Goal: Information Seeking & Learning: Learn about a topic

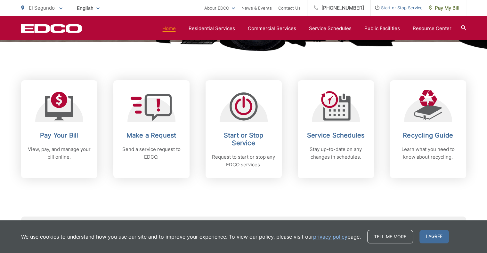
scroll to position [258, 0]
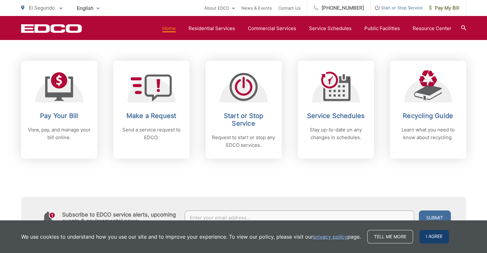
click at [430, 240] on span "I agree" at bounding box center [433, 236] width 29 height 13
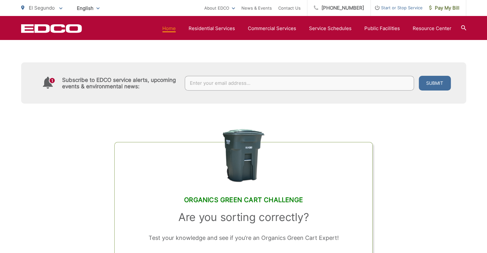
scroll to position [499, 0]
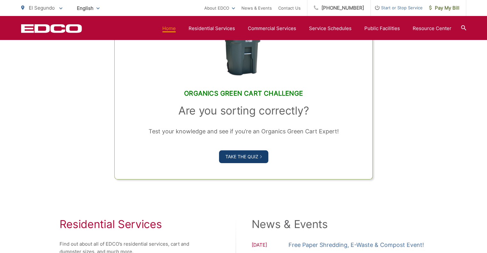
click at [247, 161] on link "Take the Quiz" at bounding box center [243, 156] width 49 height 13
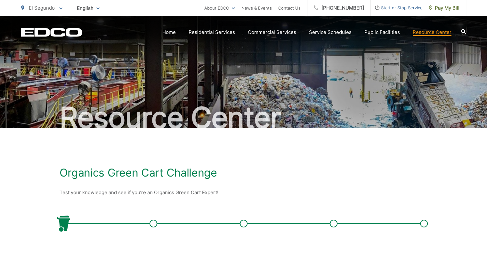
scroll to position [107, 0]
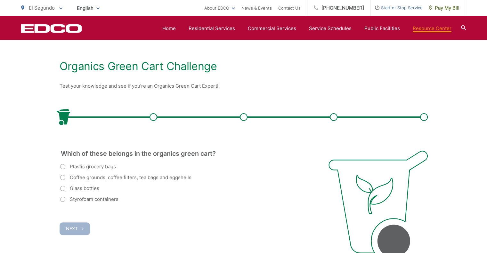
click at [61, 178] on label "Coffee grounds, coffee filters, tea bags and eggshells" at bounding box center [125, 178] width 131 height 8
radio input "true"
click at [81, 227] on button "Next" at bounding box center [75, 229] width 30 height 13
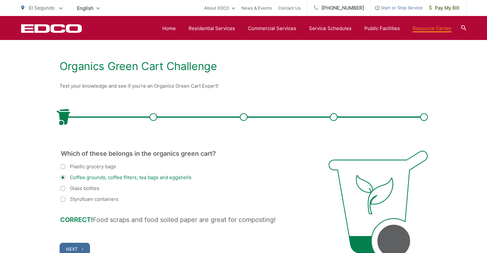
scroll to position [190, 0]
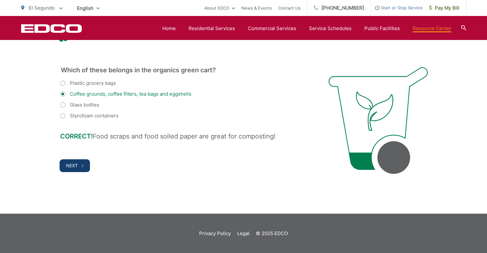
click at [78, 165] on button "Next" at bounding box center [75, 165] width 30 height 13
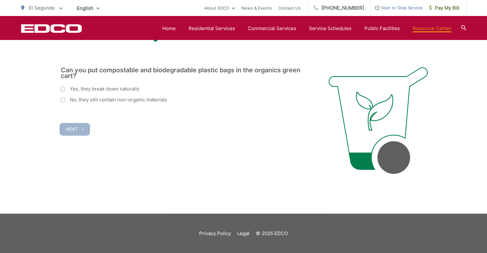
scroll to position [0, 0]
click at [63, 99] on label "No, they still contain non-organic materials" at bounding box center [113, 100] width 107 height 8
radio input "true"
click at [70, 129] on span "Next" at bounding box center [72, 128] width 12 height 5
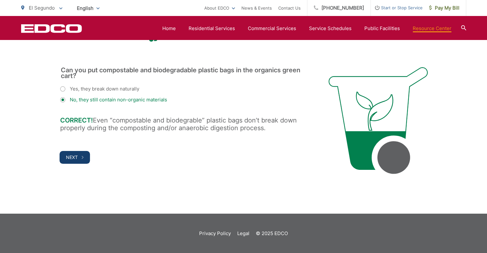
click at [72, 156] on span "Next" at bounding box center [72, 157] width 12 height 5
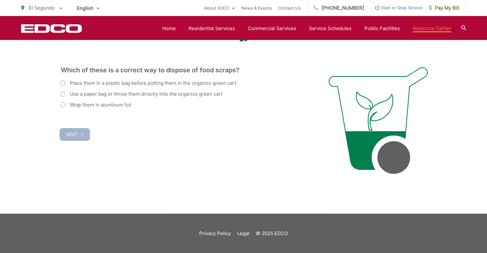
click at [63, 93] on label "Use a paper bag or throw them directly into the organics green cart" at bounding box center [141, 94] width 162 height 8
radio input "true"
click at [73, 134] on span "Next" at bounding box center [72, 134] width 12 height 5
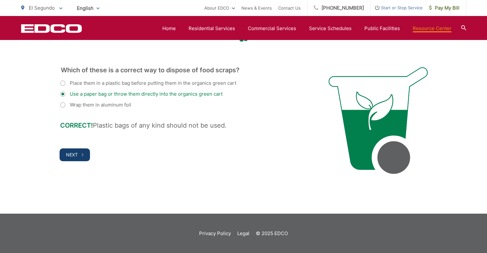
click at [75, 156] on span "Next" at bounding box center [72, 154] width 12 height 5
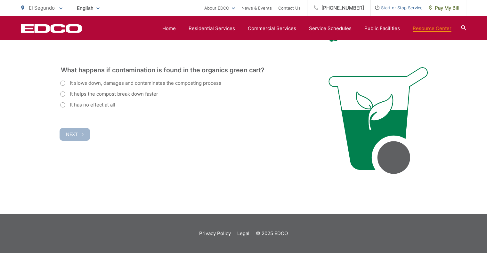
click at [62, 80] on label "It slows down, damages and contaminates the composting process" at bounding box center [140, 83] width 161 height 8
radio input "true"
click at [68, 133] on span "Next" at bounding box center [72, 134] width 12 height 5
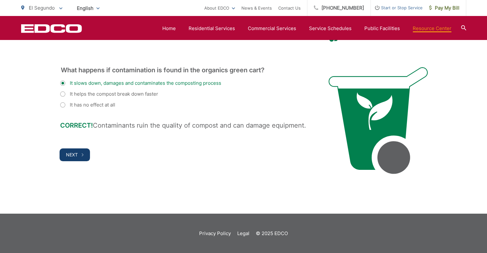
click at [71, 152] on span "Next" at bounding box center [72, 154] width 12 height 5
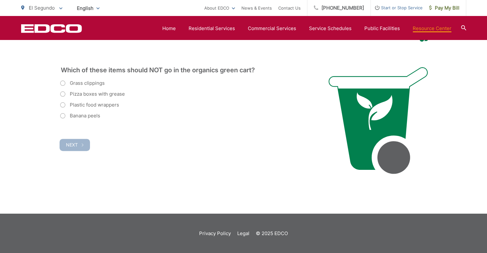
click at [62, 103] on label "Plastic food wrappers" at bounding box center [89, 105] width 59 height 8
radio input "true"
click at [71, 145] on span "Next" at bounding box center [72, 144] width 12 height 5
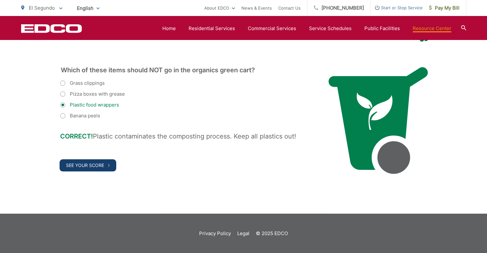
click at [89, 166] on span "See Your Score" at bounding box center [85, 165] width 38 height 5
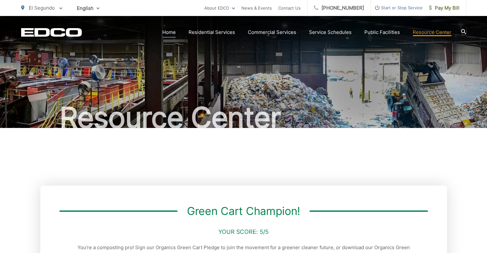
click at [170, 32] on link "Home" at bounding box center [168, 32] width 13 height 8
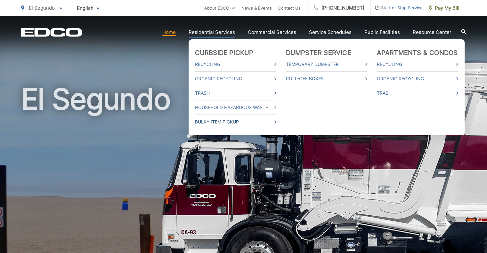
click at [230, 121] on link "Bulky Item Pickup" at bounding box center [235, 122] width 81 height 8
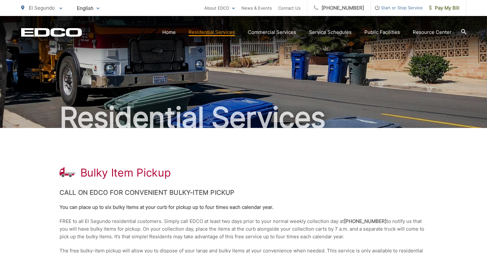
scroll to position [107, 0]
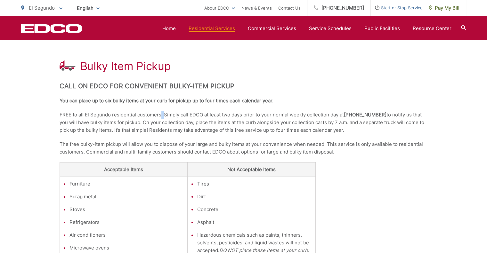
click at [160, 115] on p "FREE to all El Segundo residential customers. Simply call EDCO at least two day…" at bounding box center [244, 122] width 368 height 23
click at [206, 117] on p "FREE to all El Segundo residential customers. Simply call EDCO at least two day…" at bounding box center [244, 122] width 368 height 23
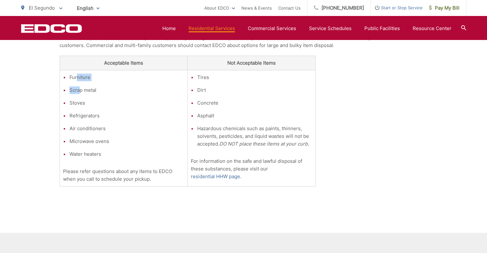
drag, startPoint x: 77, startPoint y: 76, endPoint x: 78, endPoint y: 84, distance: 8.1
click at [78, 84] on ul "Furniture Scrap metal Stoves Refrigerators Air conditioners Microwave ovens Wat…" at bounding box center [123, 116] width 121 height 85
click at [78, 93] on li "Scrap metal" at bounding box center [126, 90] width 115 height 8
click at [78, 104] on li "Stoves" at bounding box center [126, 103] width 115 height 8
click at [82, 157] on li "Water heaters" at bounding box center [126, 154] width 115 height 8
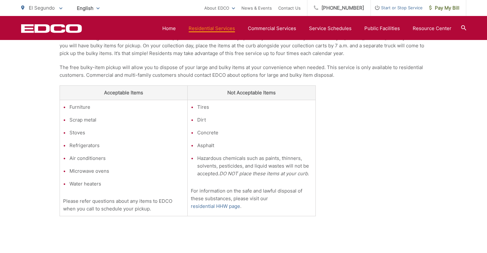
scroll to position [290, 0]
